Goal: Task Accomplishment & Management: Manage account settings

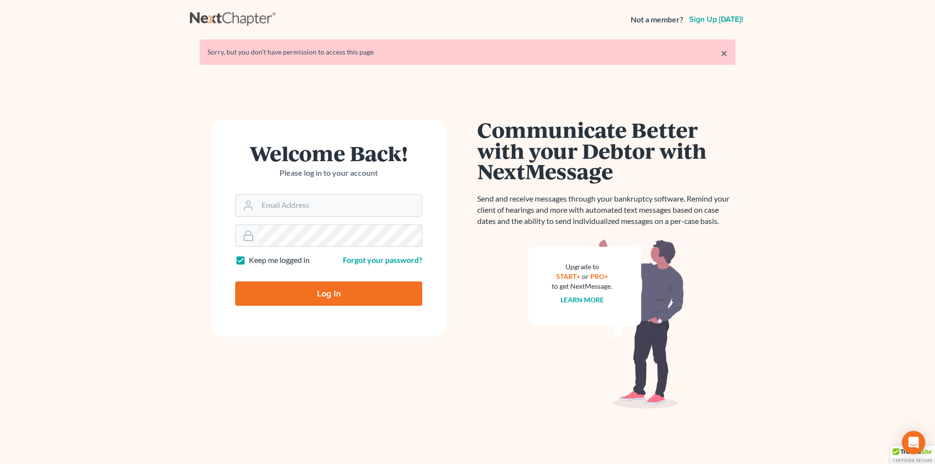
type input "[PERSON_NAME][EMAIL_ADDRESS][DOMAIN_NAME]"
click at [395, 292] on input "Log In" at bounding box center [328, 294] width 187 height 24
type input "Thinking..."
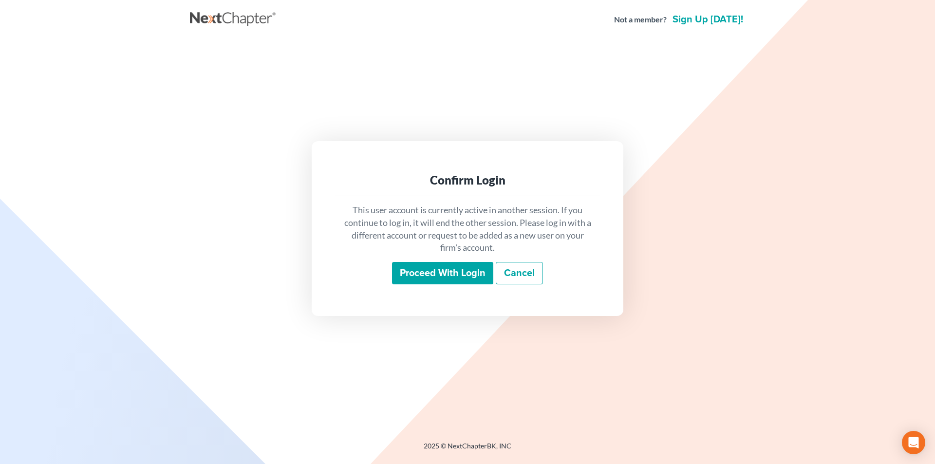
click at [476, 276] on input "Proceed with login" at bounding box center [442, 273] width 101 height 22
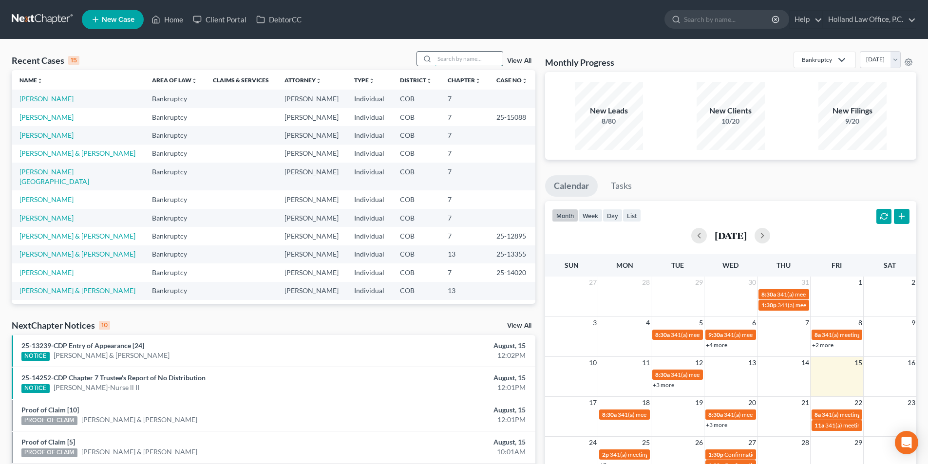
click at [447, 57] on input "search" at bounding box center [468, 59] width 68 height 14
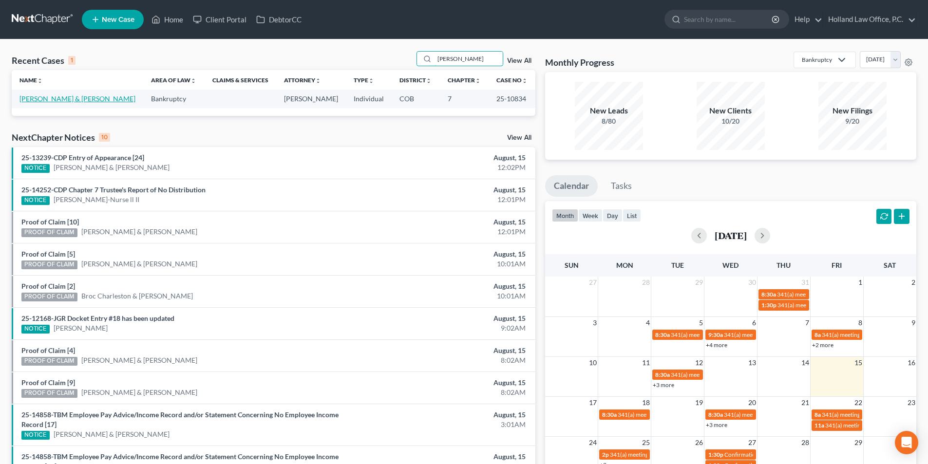
type input "[PERSON_NAME]"
click at [50, 99] on link "[PERSON_NAME] & [PERSON_NAME]" at bounding box center [77, 98] width 116 height 8
select select "5"
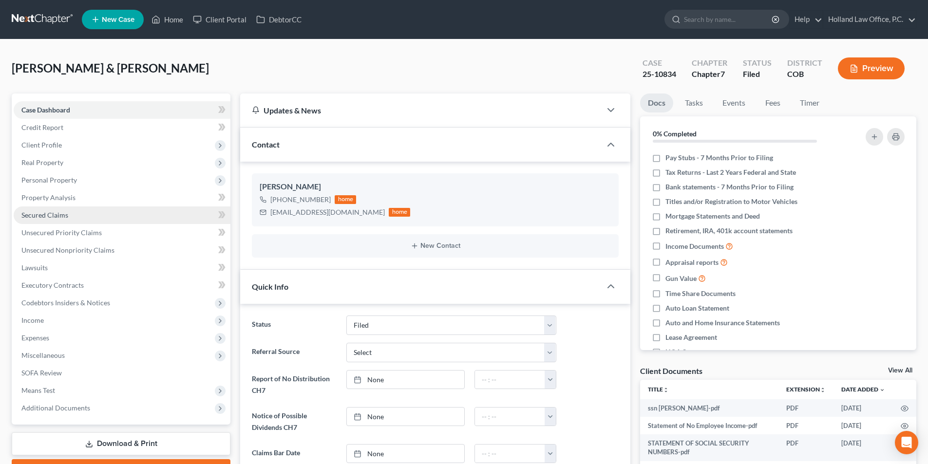
click at [69, 211] on link "Secured Claims" at bounding box center [122, 216] width 217 height 18
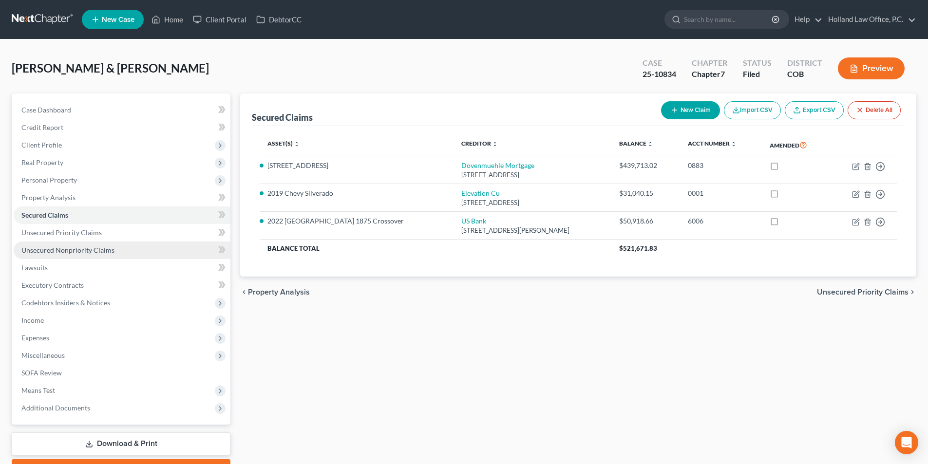
click at [60, 254] on link "Unsecured Nonpriority Claims" at bounding box center [122, 251] width 217 height 18
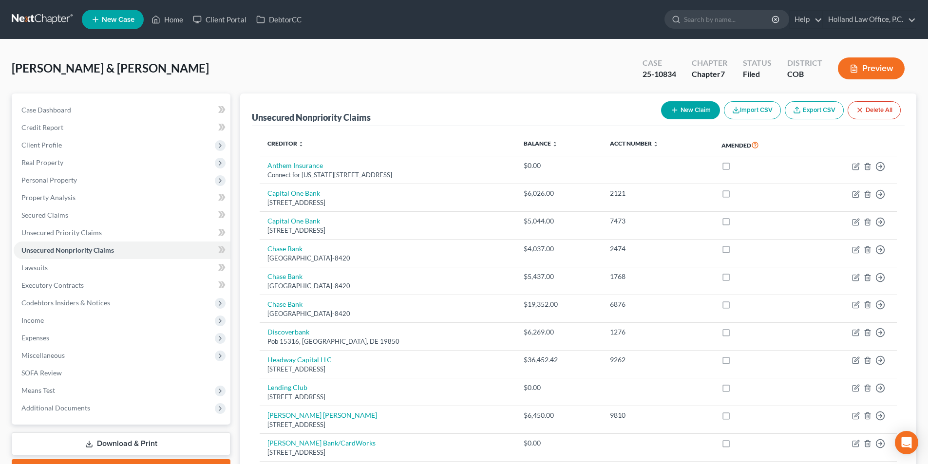
scroll to position [269, 0]
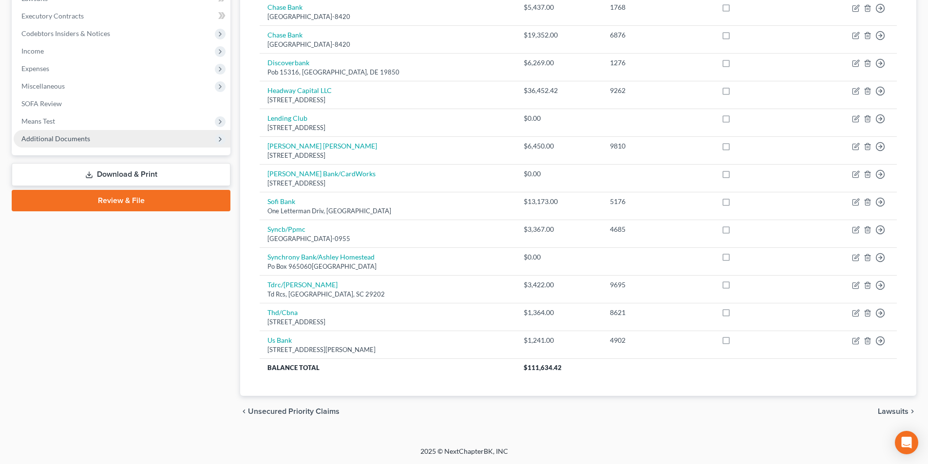
click at [95, 140] on span "Additional Documents" at bounding box center [122, 139] width 217 height 18
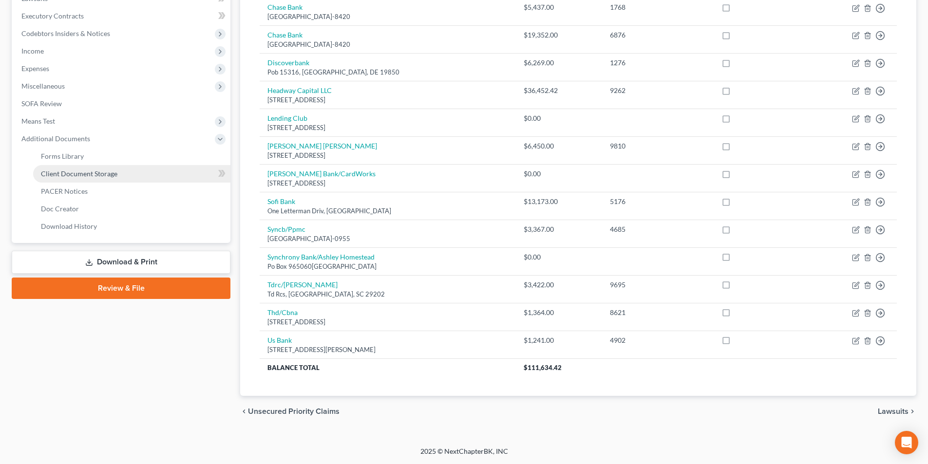
click at [92, 175] on span "Client Document Storage" at bounding box center [79, 174] width 76 height 8
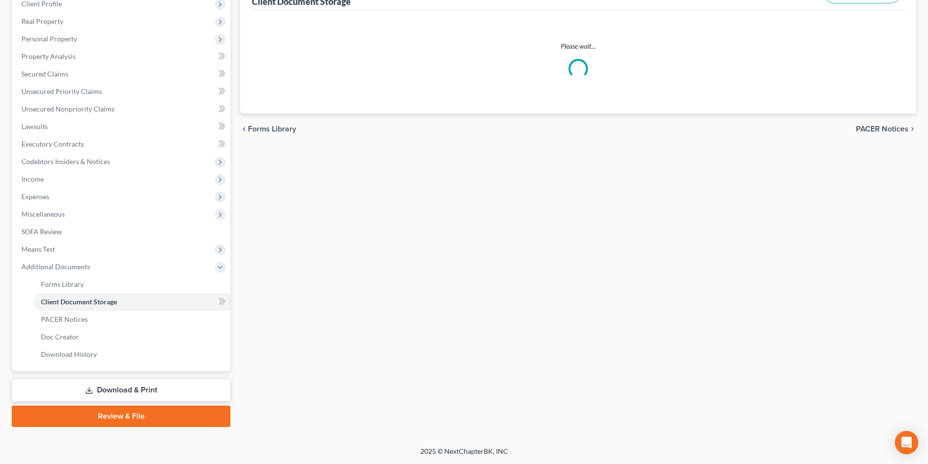
scroll to position [140, 0]
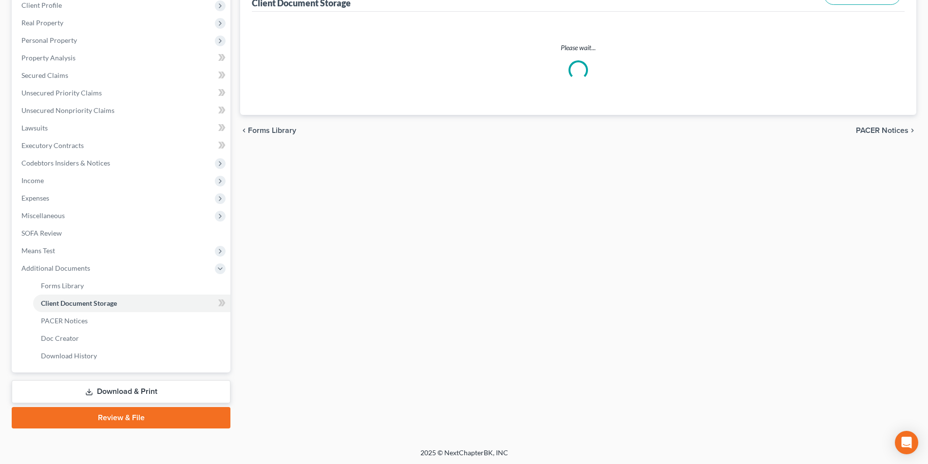
select select "5"
select select "28"
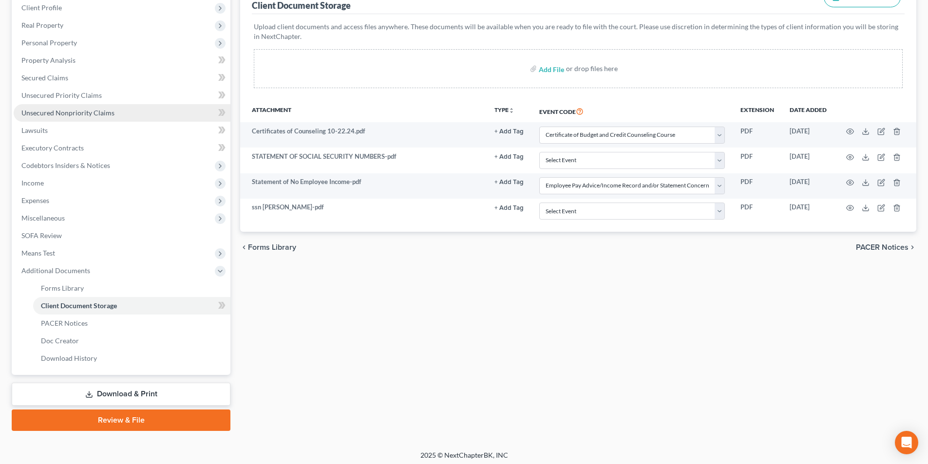
scroll to position [141, 0]
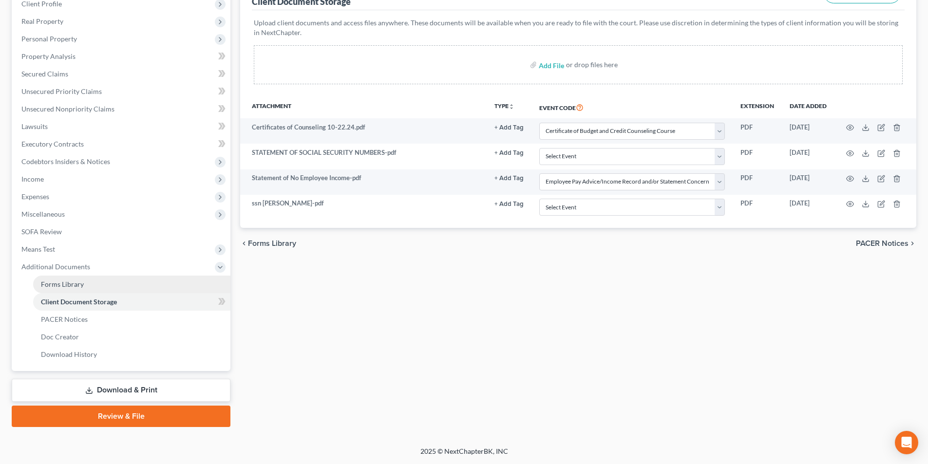
click at [93, 281] on link "Forms Library" at bounding box center [131, 285] width 197 height 18
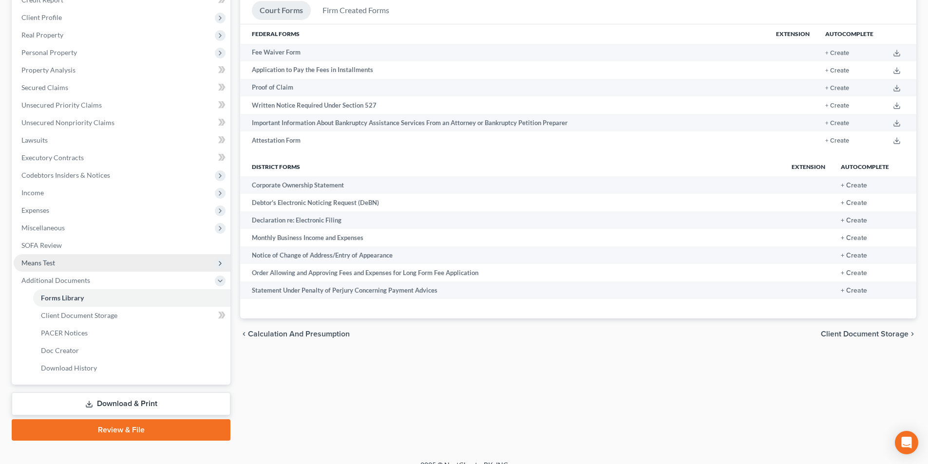
scroll to position [141, 0]
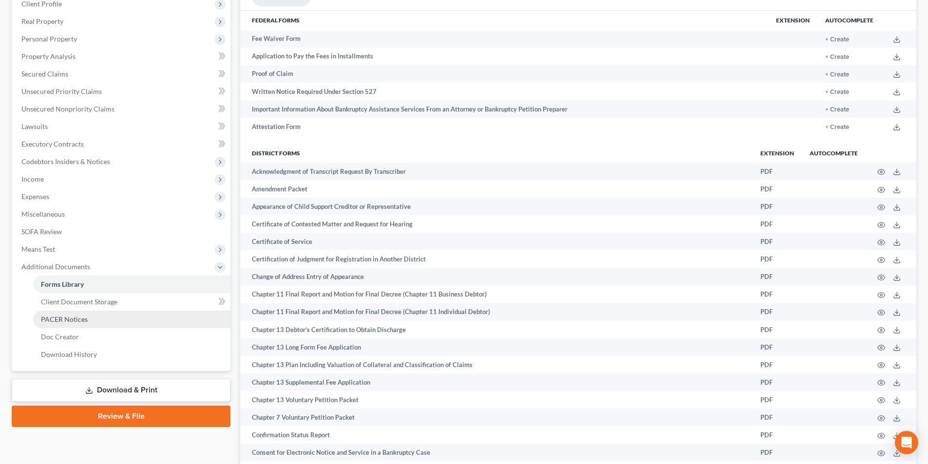
click at [94, 320] on link "PACER Notices" at bounding box center [131, 320] width 197 height 18
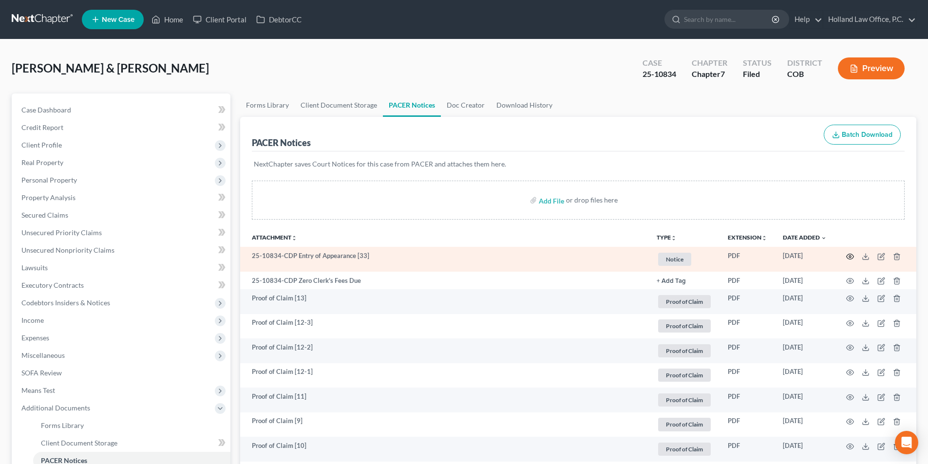
click at [848, 257] on icon "button" at bounding box center [850, 257] width 8 height 8
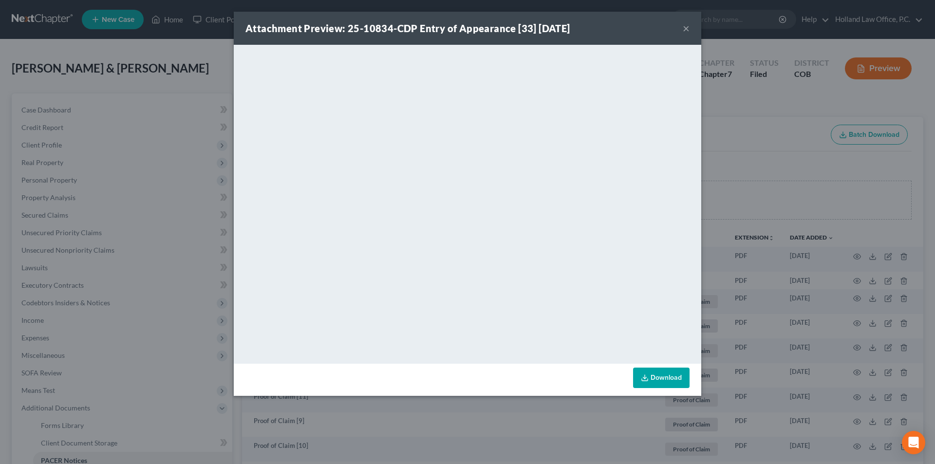
click at [684, 31] on button "×" at bounding box center [686, 28] width 7 height 12
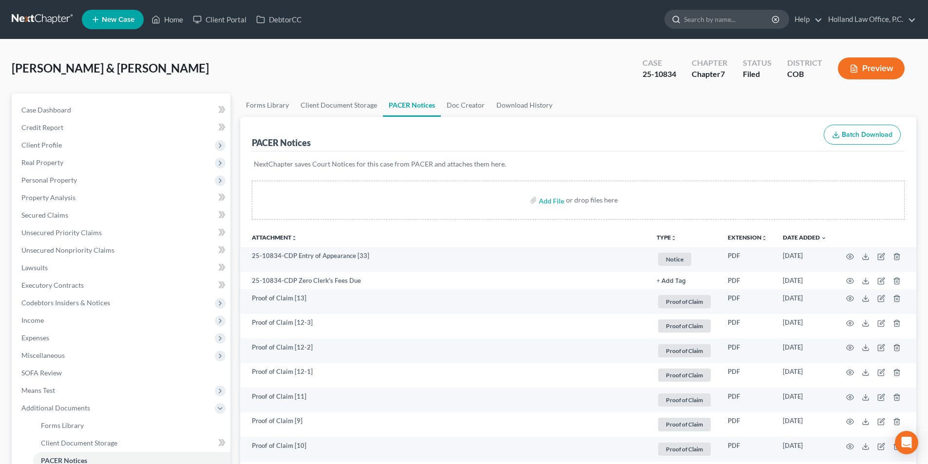
click at [711, 21] on input "search" at bounding box center [728, 19] width 89 height 18
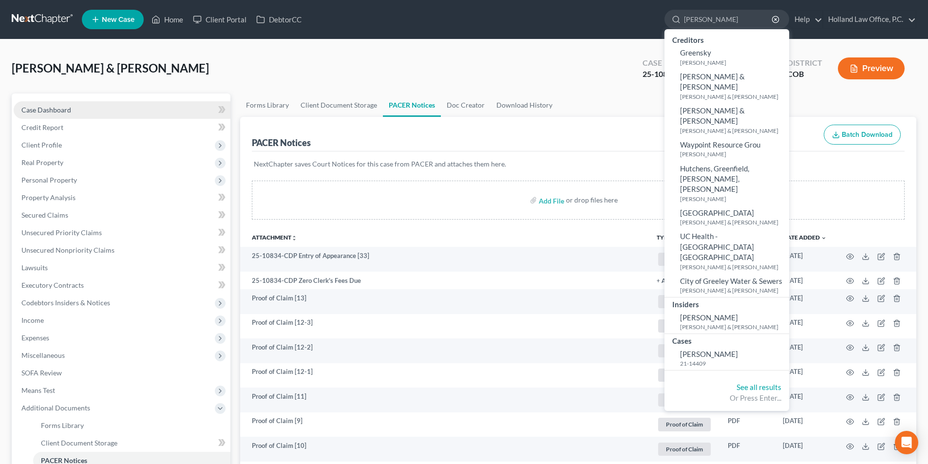
type input "[PERSON_NAME]"
click at [81, 114] on link "Case Dashboard" at bounding box center [122, 110] width 217 height 18
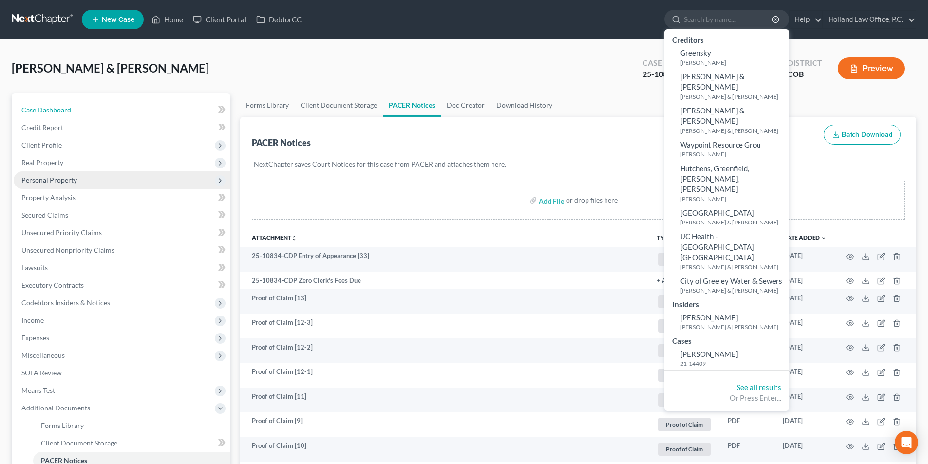
select select "5"
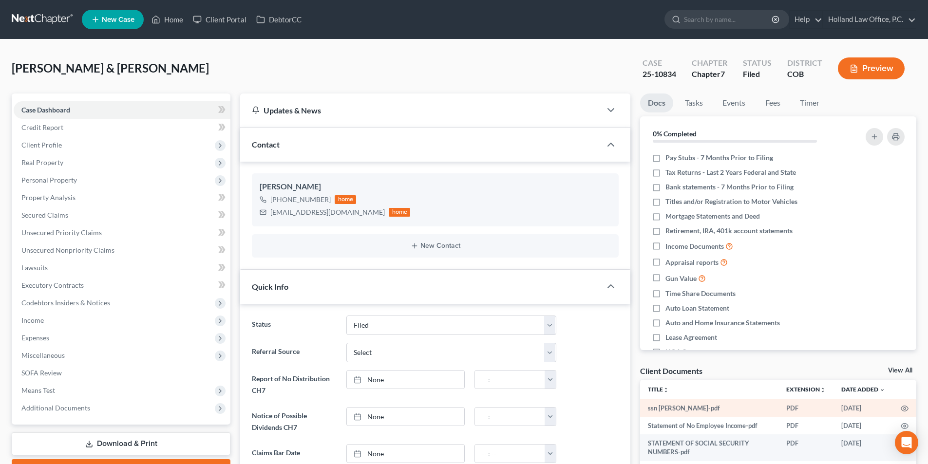
click at [876, 405] on td "[DATE]" at bounding box center [862, 408] width 59 height 18
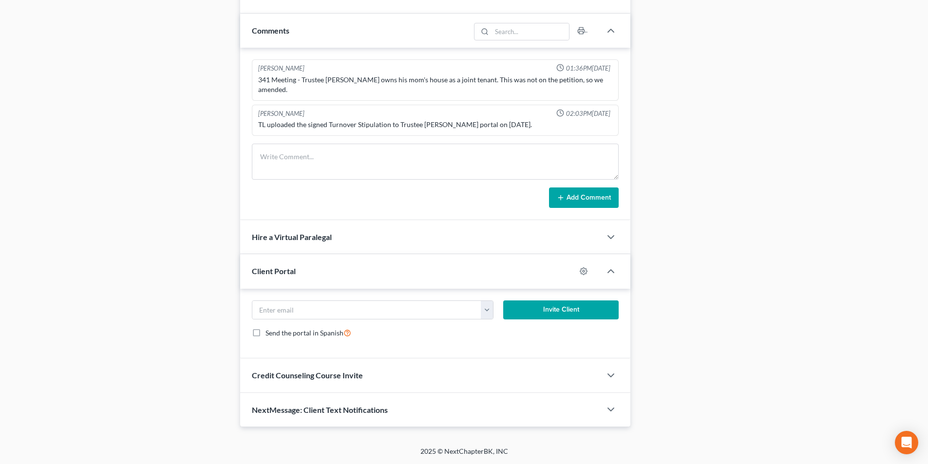
drag, startPoint x: 857, startPoint y: 442, endPoint x: 786, endPoint y: 483, distance: 82.7
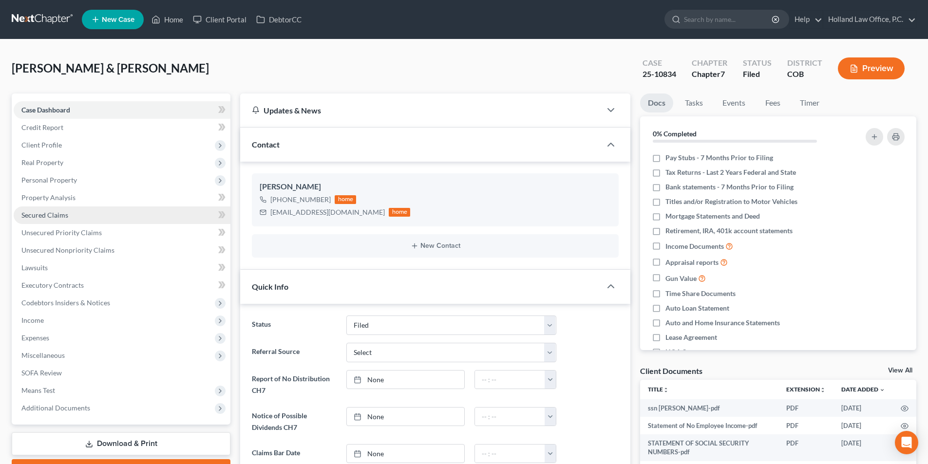
click at [57, 215] on span "Secured Claims" at bounding box center [44, 215] width 47 height 8
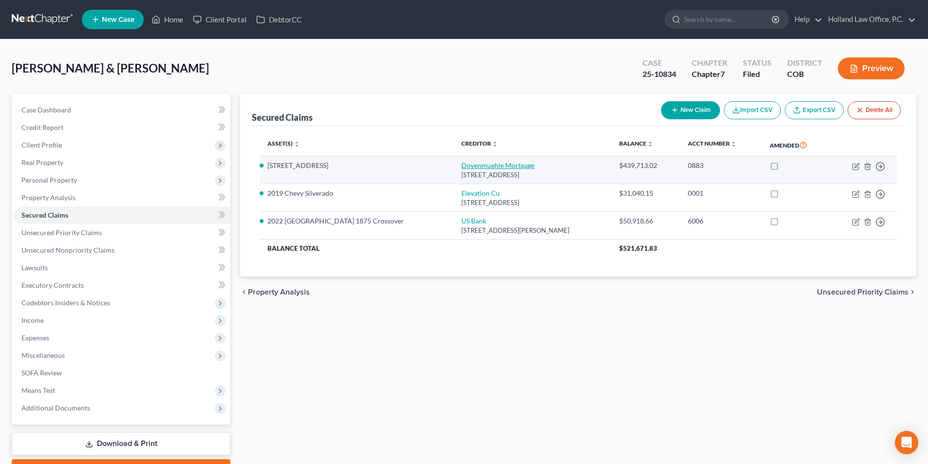
click at [461, 168] on link "Dovenmuehle Mortgage" at bounding box center [497, 165] width 73 height 8
select select "14"
select select "3"
select select "35"
select select "4"
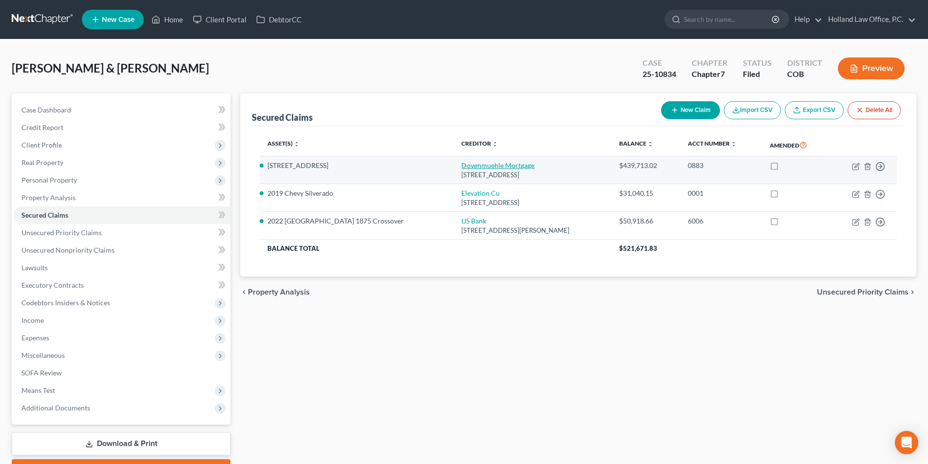
select select "0"
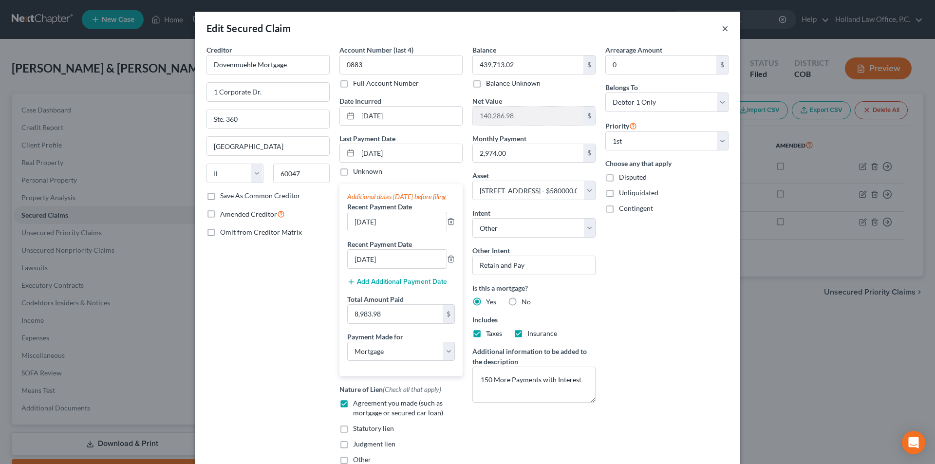
click at [722, 32] on button "×" at bounding box center [725, 28] width 7 height 12
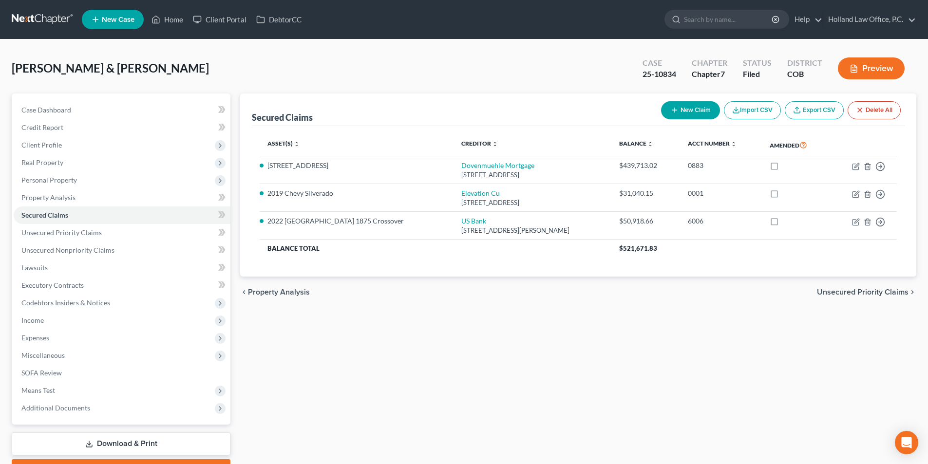
drag, startPoint x: 453, startPoint y: 342, endPoint x: 464, endPoint y: 354, distance: 16.2
click at [464, 354] on div "Secured Claims New Claim Import CSV Export CSV Delete All Asset(s) expand_more …" at bounding box center [578, 287] width 686 height 387
drag, startPoint x: 637, startPoint y: 446, endPoint x: 667, endPoint y: 461, distance: 33.8
click at [667, 461] on div "Secured Claims New Claim Import CSV Export CSV Delete All Asset(s) expand_more …" at bounding box center [578, 287] width 686 height 387
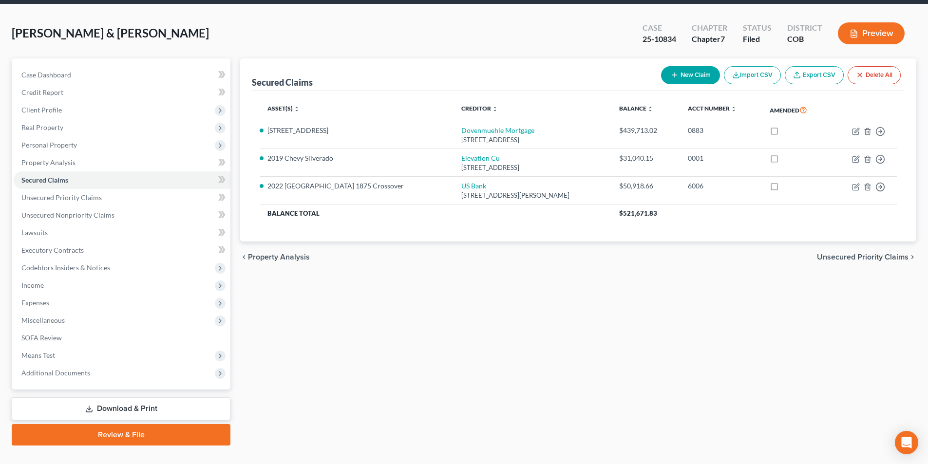
scroll to position [54, 0]
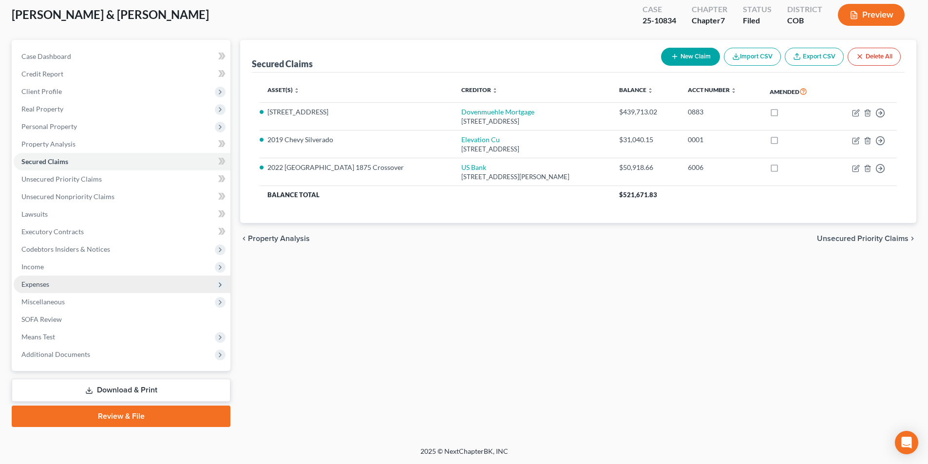
drag, startPoint x: 239, startPoint y: 225, endPoint x: 230, endPoint y: 275, distance: 51.3
drag, startPoint x: 230, startPoint y: 275, endPoint x: 230, endPoint y: 349, distance: 73.5
drag, startPoint x: 230, startPoint y: 349, endPoint x: 229, endPoint y: 472, distance: 123.2
drag, startPoint x: 229, startPoint y: 472, endPoint x: 471, endPoint y: 310, distance: 290.7
click at [471, 310] on div "Secured Claims New Claim Import CSV Export CSV Delete All Asset(s) expand_more …" at bounding box center [578, 233] width 686 height 387
